Goal: Task Accomplishment & Management: Manage account settings

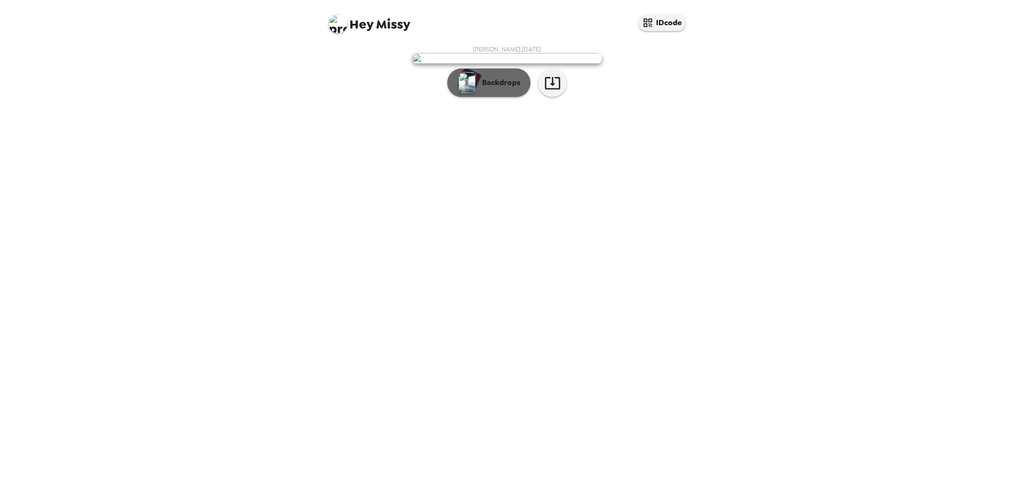
click at [502, 97] on button "Backdrops" at bounding box center [488, 82] width 83 height 29
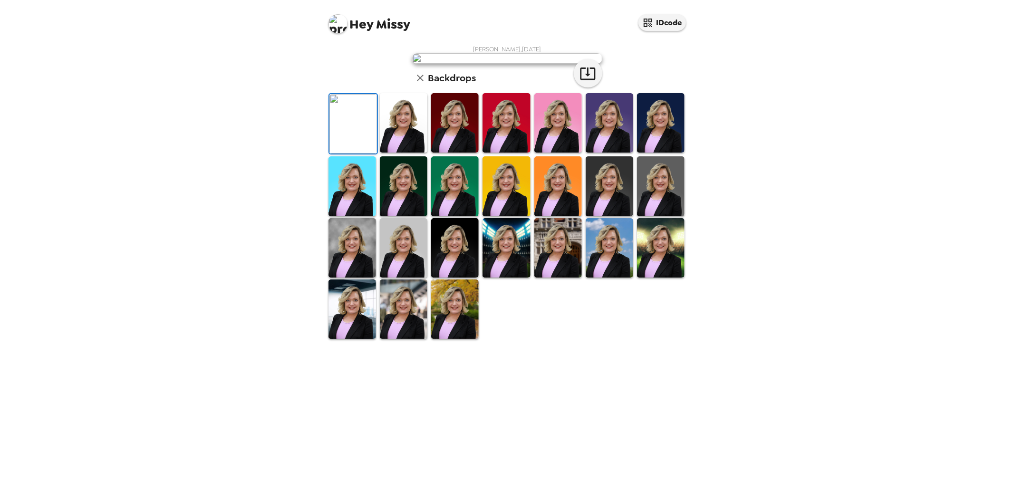
click at [415, 84] on icon "button" at bounding box center [420, 77] width 11 height 11
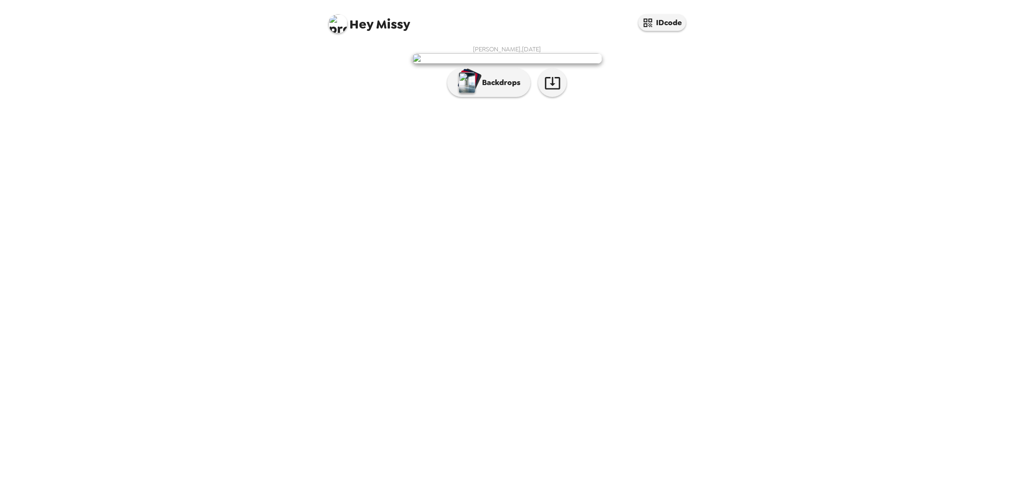
click at [371, 29] on span "Hey" at bounding box center [362, 24] width 24 height 17
click at [658, 26] on button "IDcode" at bounding box center [662, 22] width 48 height 17
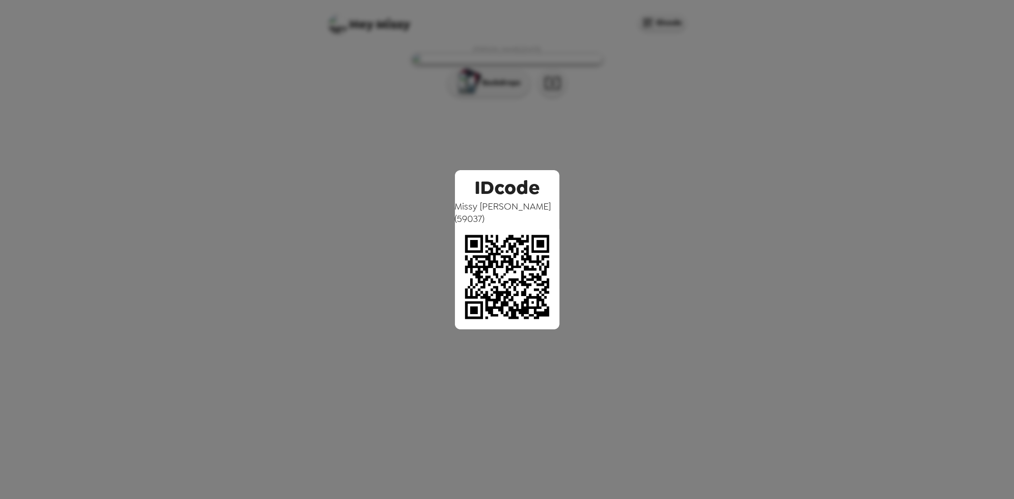
click at [712, 136] on div "IDcode Missy Arendash ( 59037 )" at bounding box center [507, 249] width 1014 height 499
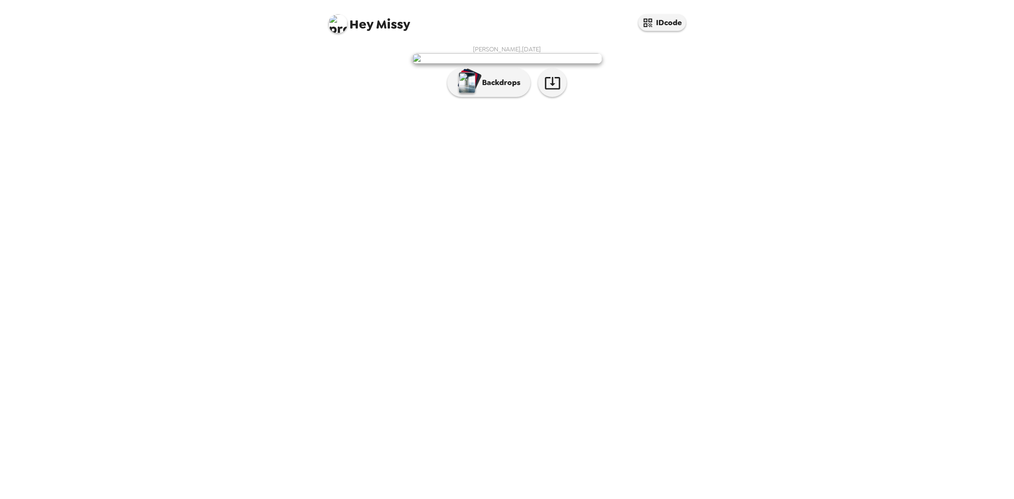
click at [343, 28] on img at bounding box center [338, 23] width 19 height 19
click at [352, 84] on span "Log Out" at bounding box center [348, 80] width 24 height 8
click at [501, 97] on button "Backdrops" at bounding box center [488, 82] width 83 height 29
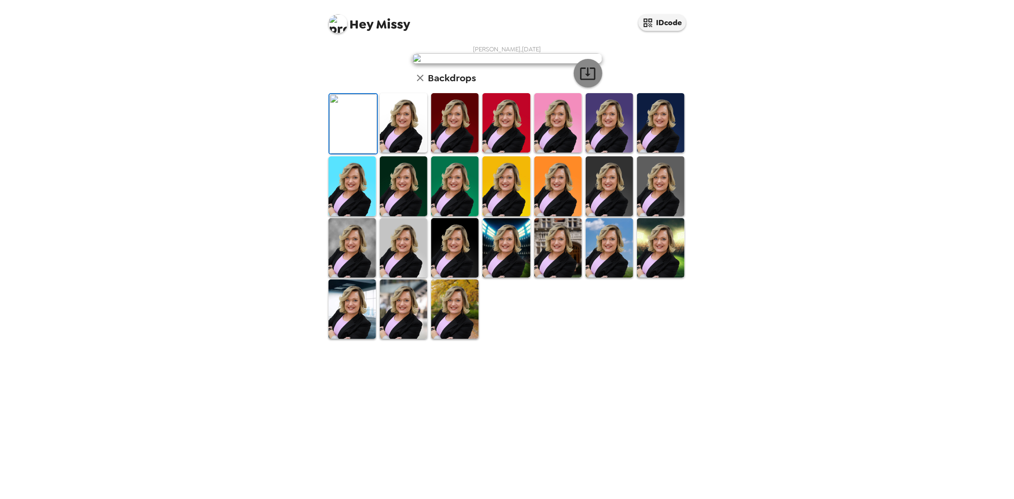
click at [588, 82] on icon "button" at bounding box center [588, 73] width 17 height 17
